Goal: Information Seeking & Learning: Learn about a topic

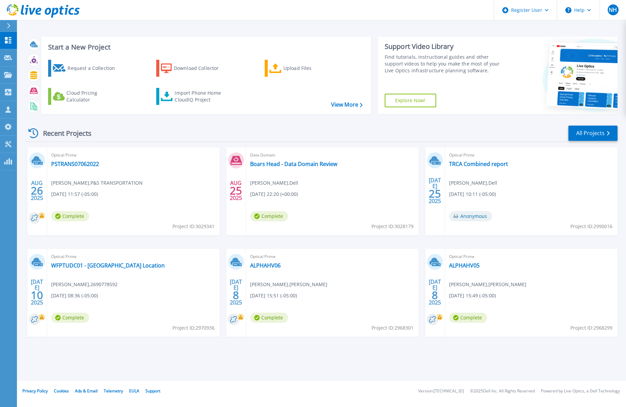
click at [8, 23] on icon at bounding box center [9, 25] width 4 height 5
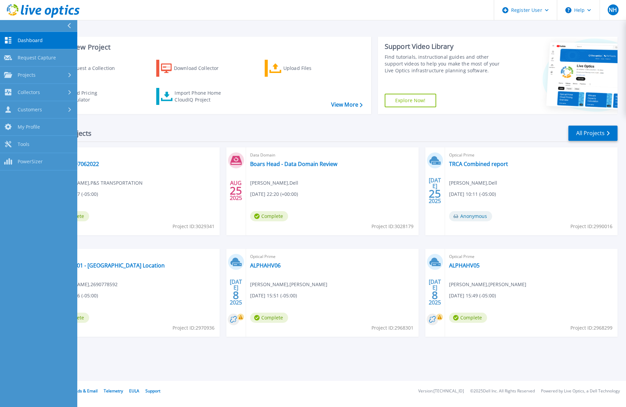
click at [69, 24] on icon at bounding box center [69, 25] width 4 height 5
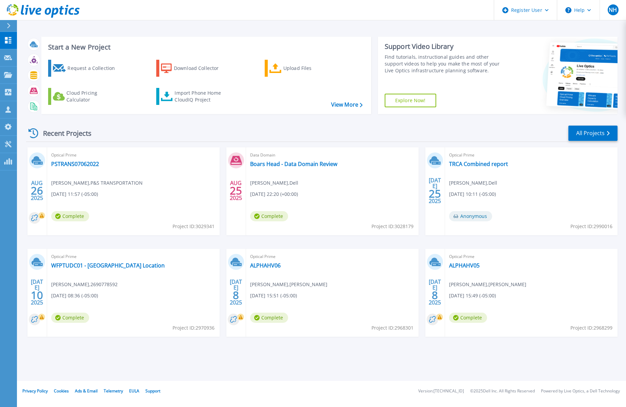
click at [10, 22] on div at bounding box center [11, 26] width 11 height 12
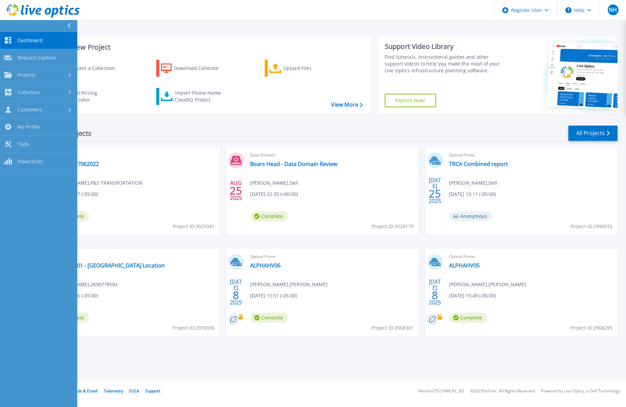
click at [175, 139] on div "Recent Projects All Projects" at bounding box center [322, 133] width 592 height 17
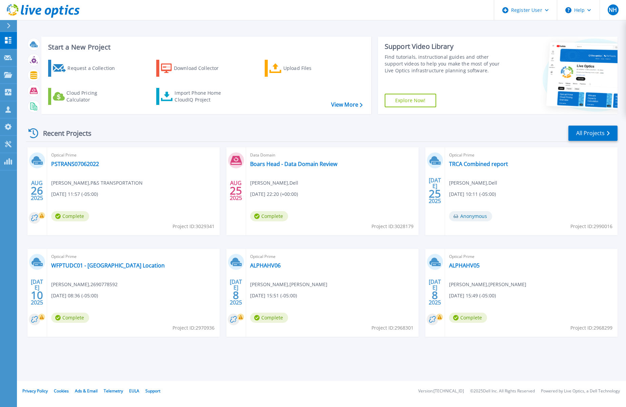
click at [307, 126] on div "Recent Projects All Projects" at bounding box center [322, 133] width 592 height 17
click at [11, 25] on icon at bounding box center [9, 25] width 4 height 5
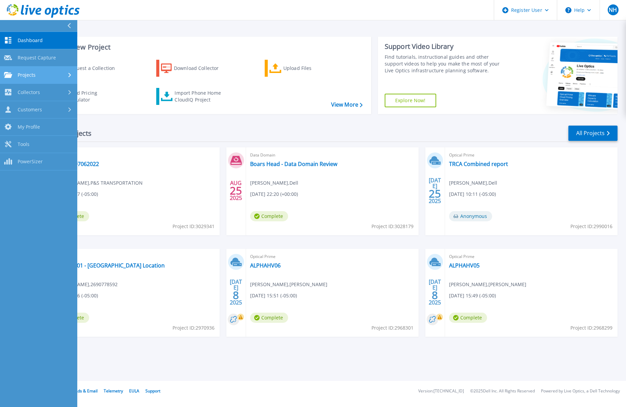
click at [66, 73] on div "Projects" at bounding box center [38, 75] width 69 height 6
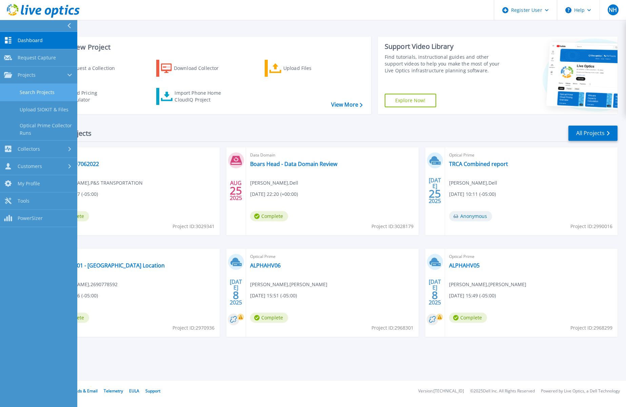
click at [52, 93] on link "Search Projects" at bounding box center [38, 92] width 77 height 17
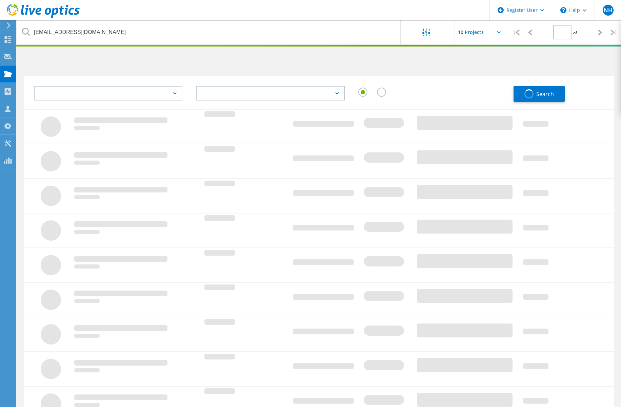
type input "1"
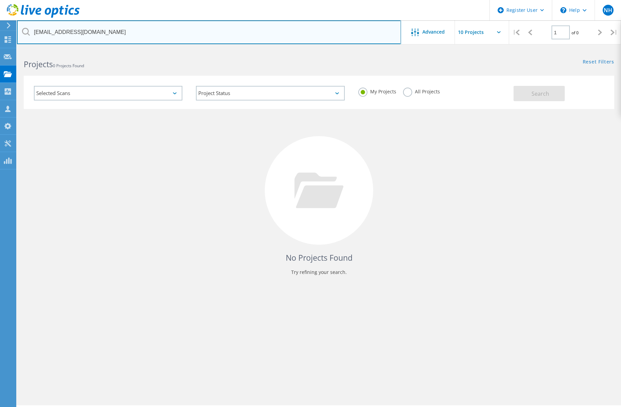
click at [111, 38] on input "timc@cuba.k12.nm.us" at bounding box center [209, 32] width 384 height 24
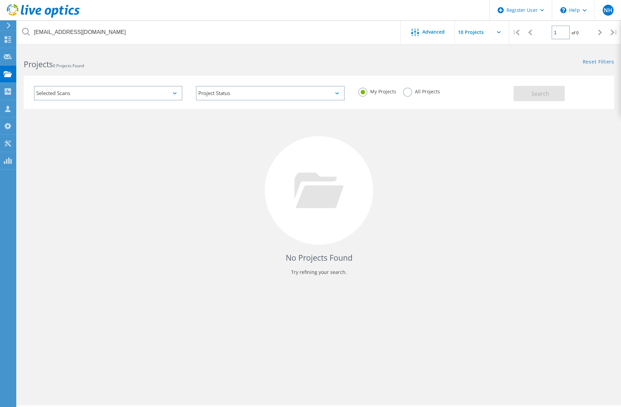
click at [410, 90] on label "All Projects" at bounding box center [421, 90] width 37 height 6
click at [0, 0] on input "All Projects" at bounding box center [0, 0] width 0 height 0
click at [519, 92] on button "Search" at bounding box center [539, 93] width 51 height 15
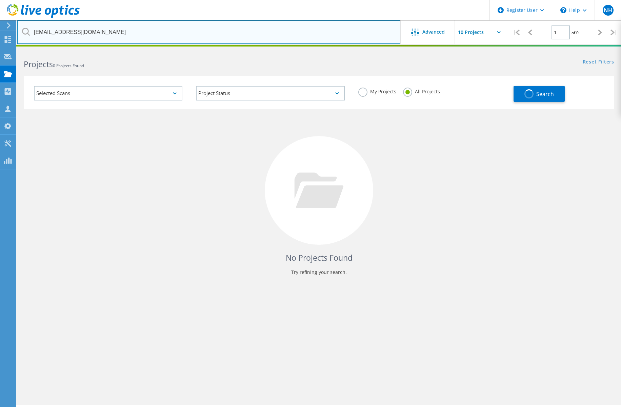
click at [95, 30] on input "[EMAIL_ADDRESS][DOMAIN_NAME]" at bounding box center [209, 32] width 384 height 24
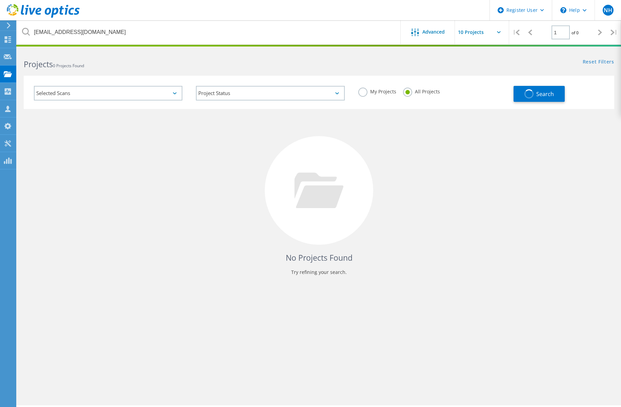
click at [459, 72] on div "Selected Scans Project Status In Progress Complete Published Anonymous Archived…" at bounding box center [319, 88] width 604 height 42
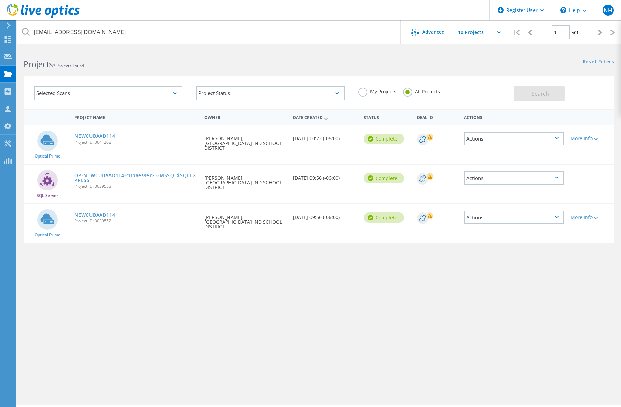
click at [109, 135] on link "NEWCUBAAD114" at bounding box center [94, 136] width 41 height 5
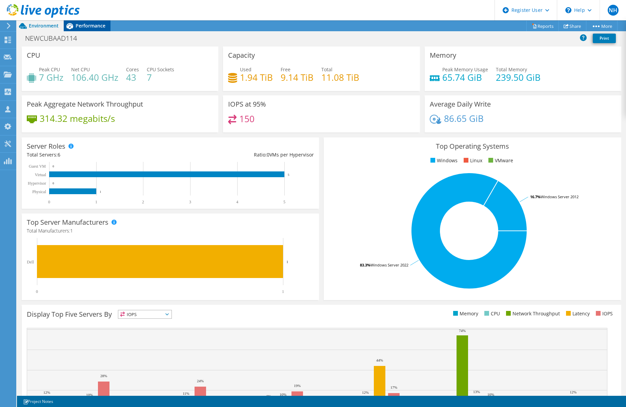
click at [90, 28] on span "Performance" at bounding box center [91, 25] width 30 height 6
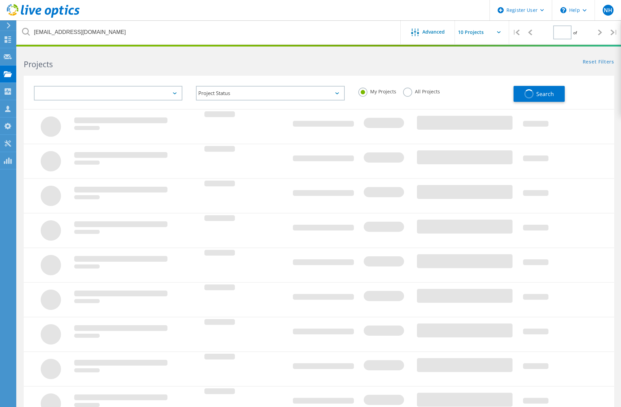
type input "1"
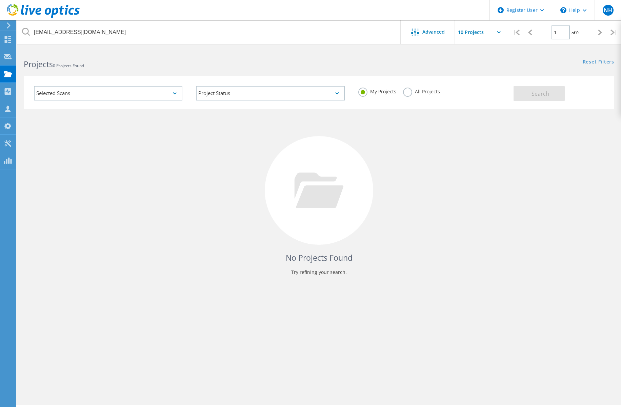
drag, startPoint x: 419, startPoint y: 94, endPoint x: 442, endPoint y: 94, distance: 22.7
click at [419, 94] on label "All Projects" at bounding box center [421, 90] width 37 height 6
click at [0, 0] on input "All Projects" at bounding box center [0, 0] width 0 height 0
click at [524, 90] on button "Search" at bounding box center [539, 93] width 51 height 15
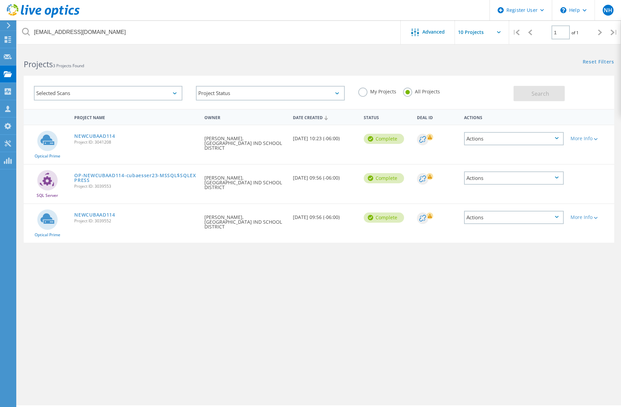
click at [108, 219] on span "Project ID: 3039552" at bounding box center [135, 221] width 123 height 4
click at [107, 212] on link "NEWCUBAAD114" at bounding box center [94, 214] width 41 height 5
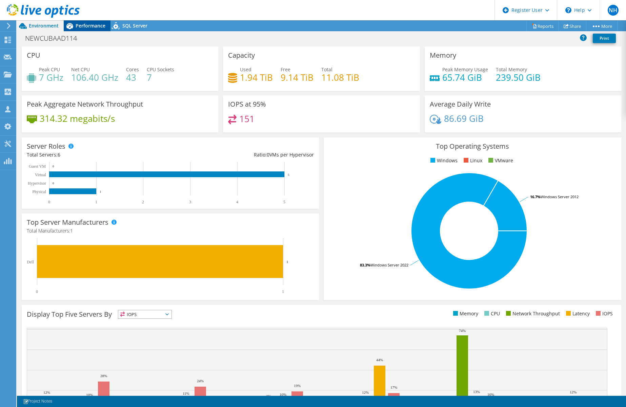
click at [85, 28] on span "Performance" at bounding box center [91, 25] width 30 height 6
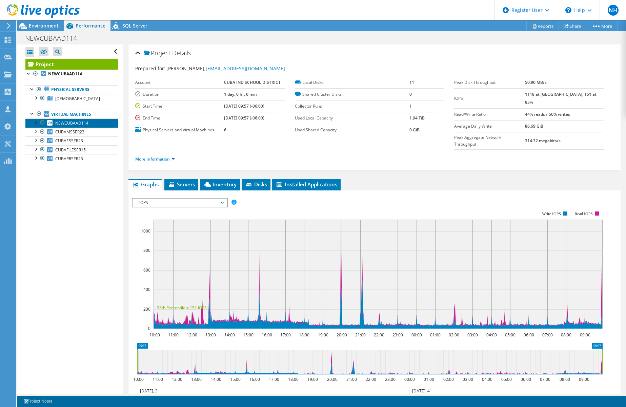
click at [79, 125] on span "NEWCUBAAD114" at bounding box center [71, 123] width 33 height 6
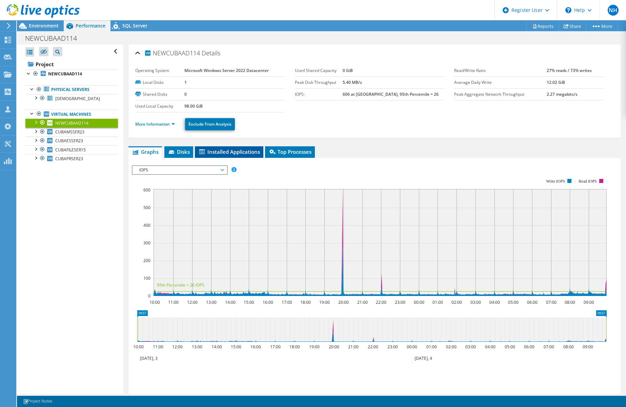
click at [221, 151] on span "Installed Applications" at bounding box center [229, 151] width 62 height 7
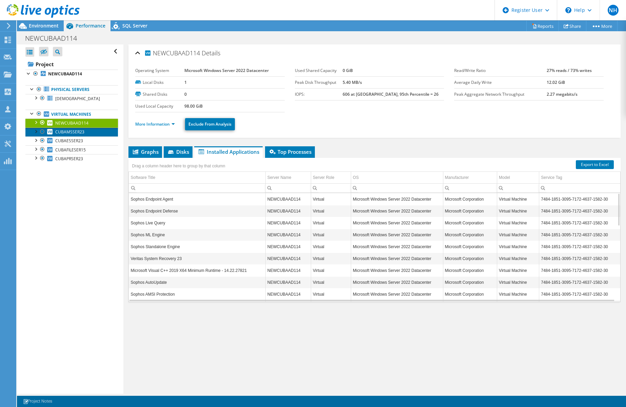
click at [84, 134] on link "CUBAMSSER23" at bounding box center [71, 132] width 93 height 9
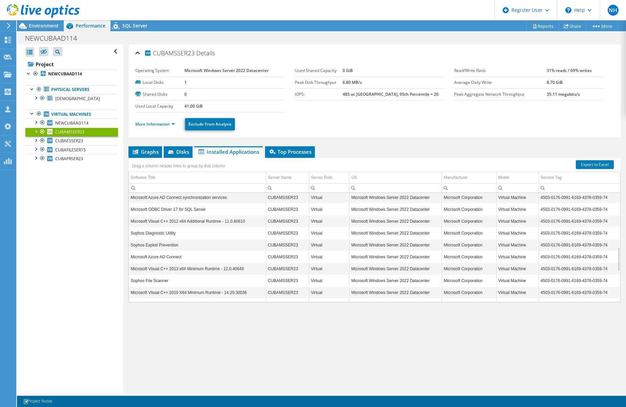
scroll to position [244, 0]
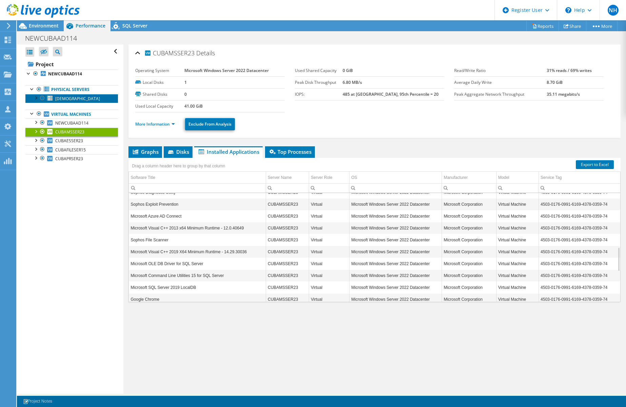
click at [77, 97] on span "[DEMOGRAPHIC_DATA]" at bounding box center [77, 99] width 45 height 6
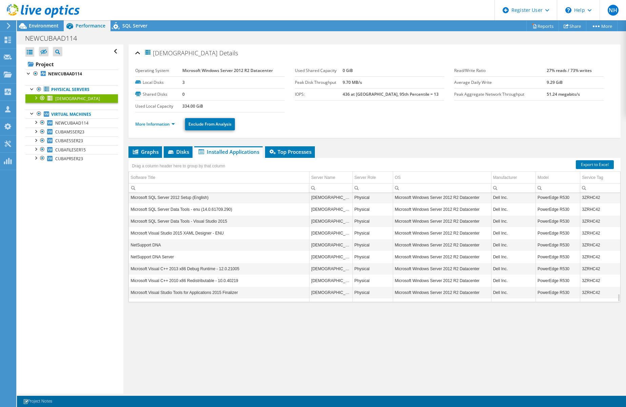
scroll to position [1355, 0]
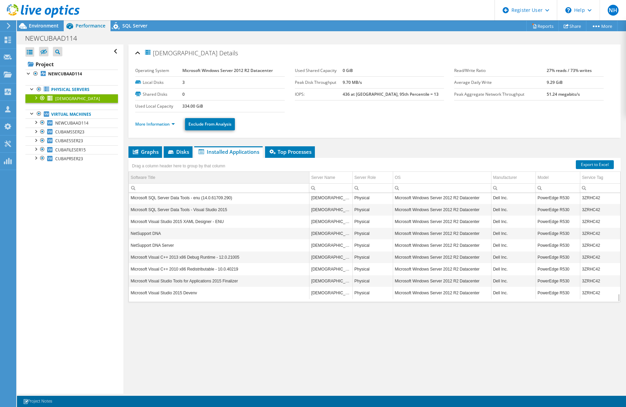
click at [136, 181] on div "Software Title" at bounding box center [143, 177] width 25 height 8
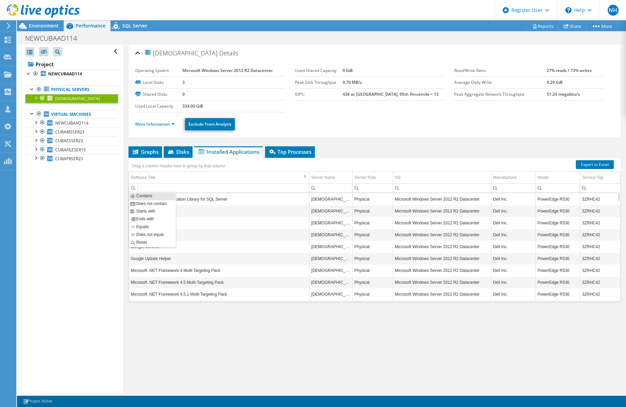
click at [133, 191] on div "Column Software Title, Filter cell" at bounding box center [133, 187] width 9 height 8
click at [155, 180] on td "Software Title" at bounding box center [219, 178] width 180 height 12
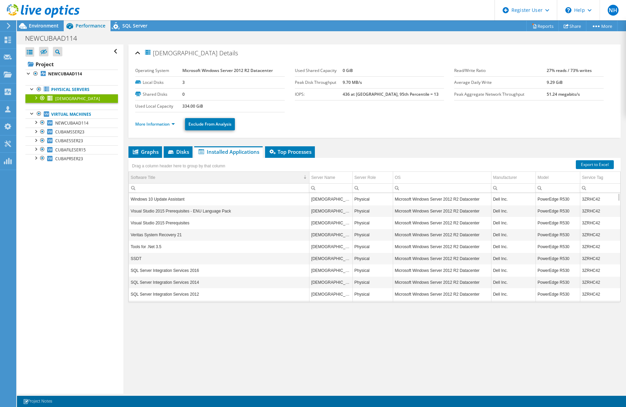
click at [158, 178] on td "Software Title" at bounding box center [219, 178] width 180 height 12
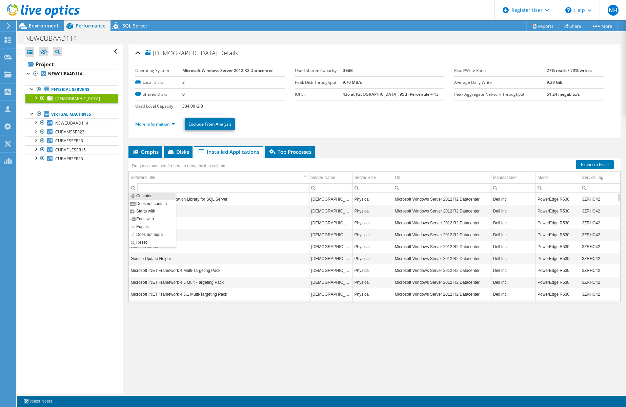
click at [133, 188] on div "Column Software Title, Filter cell" at bounding box center [133, 187] width 9 height 8
click at [162, 187] on input "Column Software Title, Filter cell" at bounding box center [219, 187] width 180 height 9
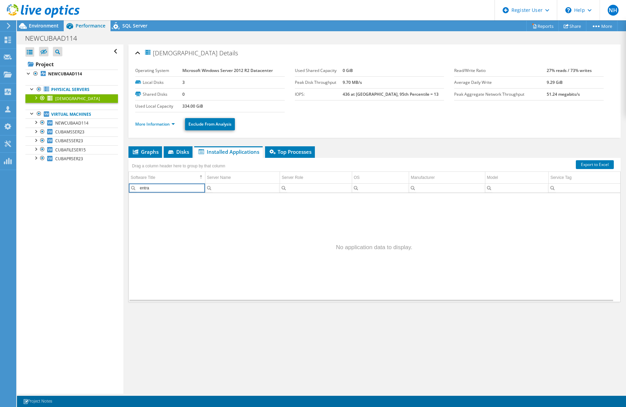
type input "entra"
drag, startPoint x: 105, startPoint y: 44, endPoint x: 62, endPoint y: 57, distance: 45.6
click at [105, 44] on div "NEWCUBAAD114 Print" at bounding box center [321, 38] width 609 height 13
click at [60, 54] on icon at bounding box center [57, 52] width 5 height 5
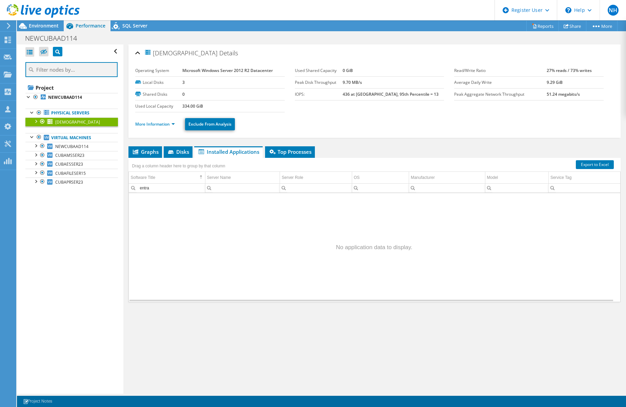
click at [69, 72] on input "text" at bounding box center [71, 69] width 92 height 15
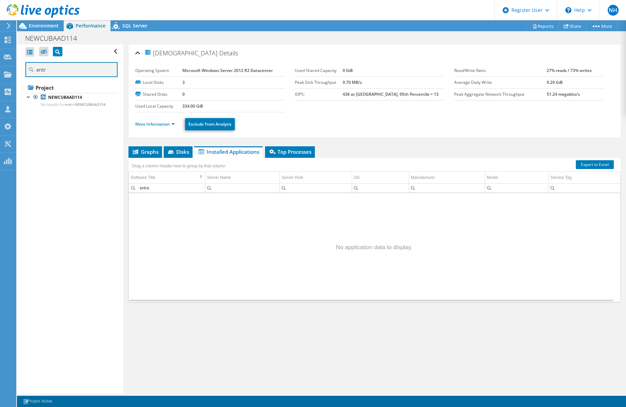
type input "entra"
drag, startPoint x: 73, startPoint y: 70, endPoint x: 30, endPoint y: 70, distance: 43.7
click at [30, 70] on div "entra" at bounding box center [71, 70] width 93 height 17
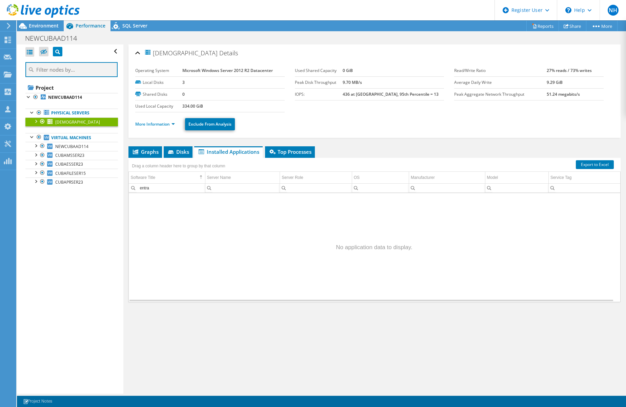
click at [79, 66] on input "text" at bounding box center [71, 69] width 92 height 15
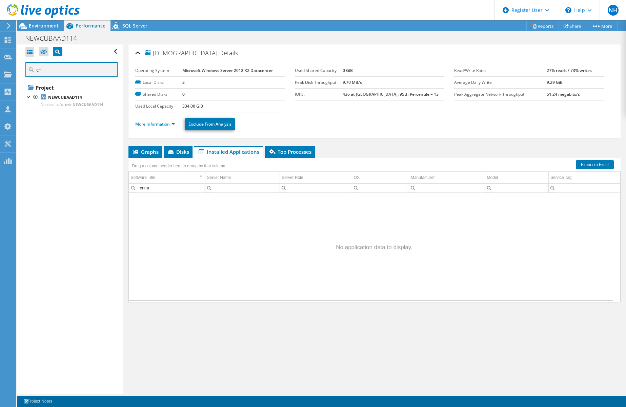
type input "c"
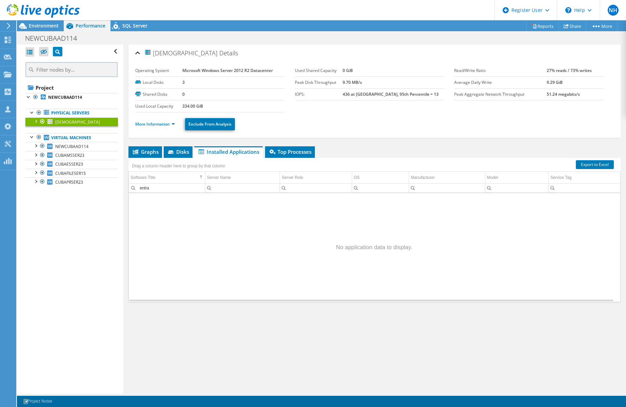
click at [376, 151] on ul "Graphs Servers Inventory Hypervisor Disks Cluster Disks Installed Applications" at bounding box center [375, 152] width 492 height 12
click at [153, 156] on li "Graphs" at bounding box center [146, 152] width 34 height 12
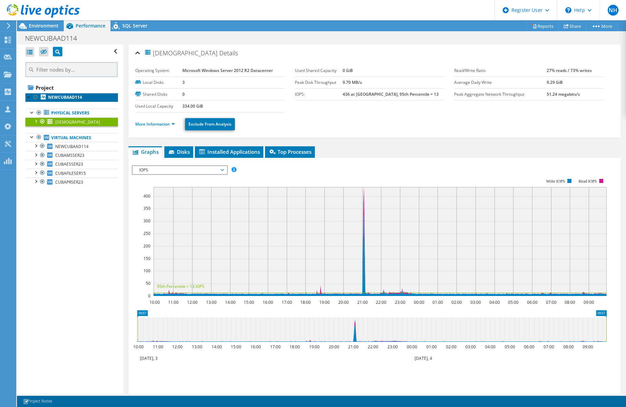
click at [79, 94] on b "NEWCUBAAD114" at bounding box center [65, 97] width 34 height 6
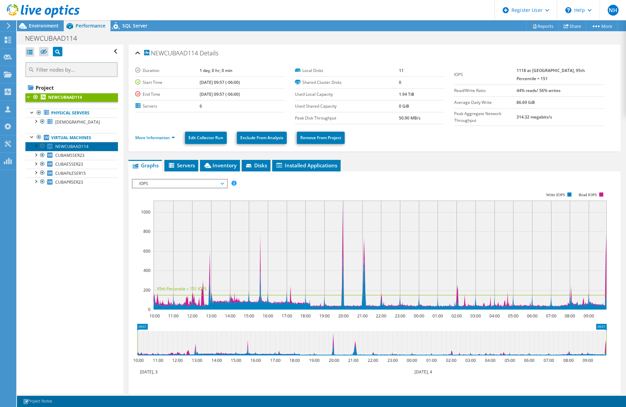
click at [87, 144] on span "NEWCUBAAD114" at bounding box center [71, 146] width 33 height 6
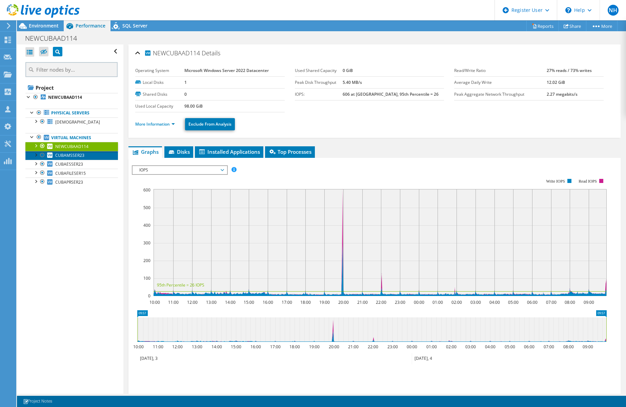
click at [89, 153] on link "CUBAMSSER23" at bounding box center [71, 155] width 93 height 9
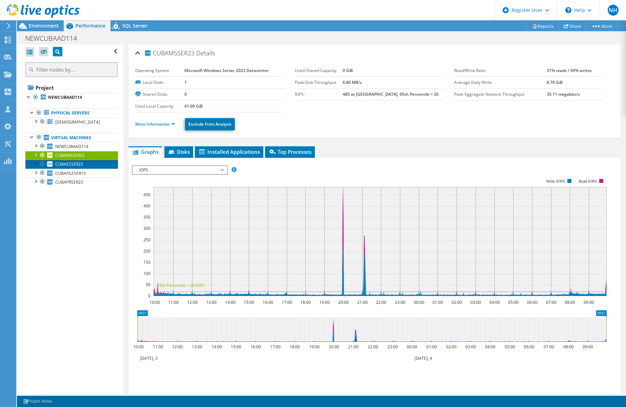
click at [88, 163] on link "CUBAESSER23" at bounding box center [71, 164] width 93 height 9
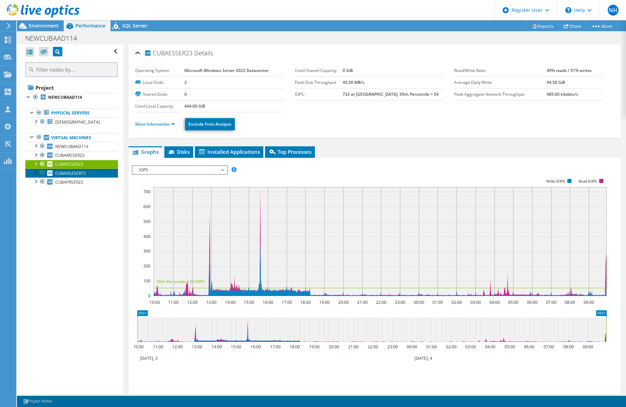
click at [86, 172] on link "CUBAFILESER15" at bounding box center [71, 173] width 93 height 9
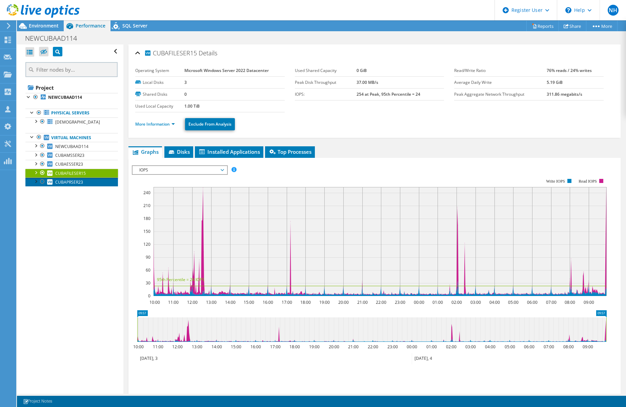
click at [85, 180] on link "CUBAPRSER23" at bounding box center [71, 181] width 93 height 9
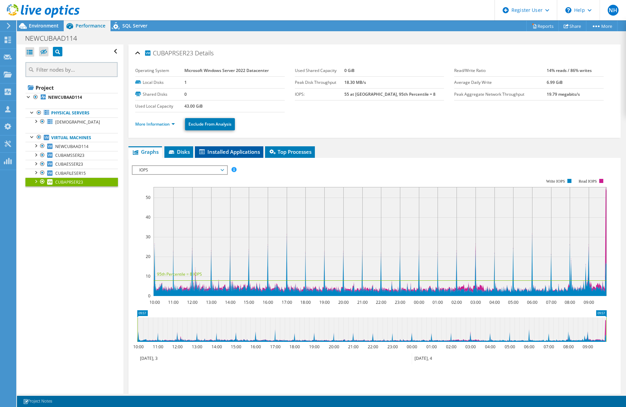
click at [213, 150] on span "Installed Applications" at bounding box center [229, 151] width 62 height 7
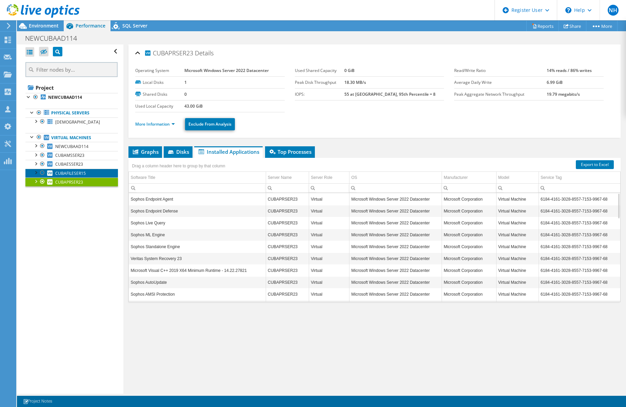
click at [53, 176] on link "CUBAFILESER15" at bounding box center [71, 173] width 93 height 9
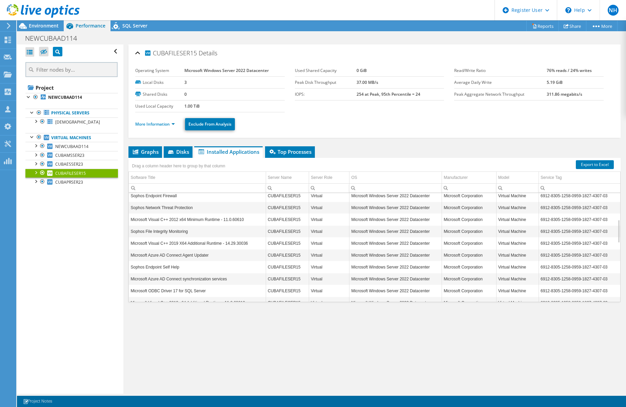
scroll to position [163, 0]
